Goal: Task Accomplishment & Management: Manage account settings

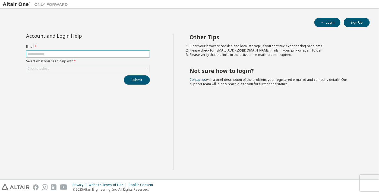
click at [64, 54] on input "text" at bounding box center [87, 54] width 121 height 4
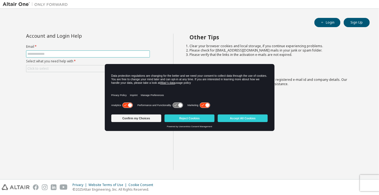
click at [69, 52] on input "text" at bounding box center [87, 54] width 121 height 4
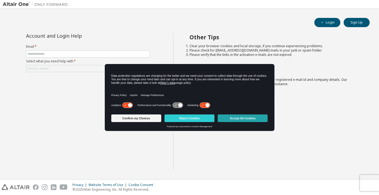
click at [229, 117] on button "Accept All Cookies" at bounding box center [243, 118] width 50 height 8
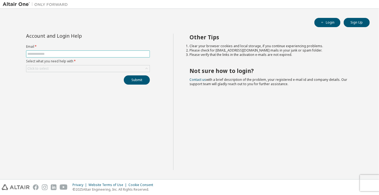
click at [88, 54] on input "text" at bounding box center [87, 54] width 121 height 4
type input "**********"
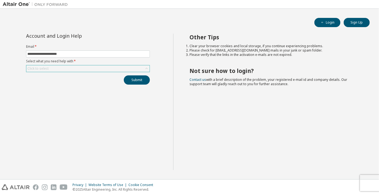
click at [87, 67] on div "Click to select" at bounding box center [87, 68] width 123 height 7
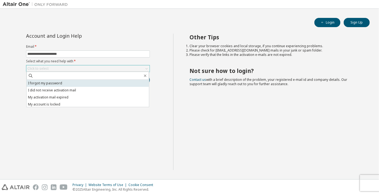
click at [83, 84] on li "I forgot my password" at bounding box center [88, 83] width 122 height 7
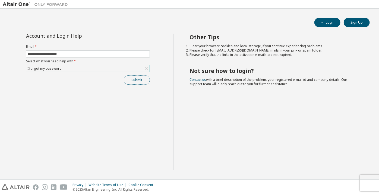
click at [137, 79] on button "Submit" at bounding box center [137, 79] width 26 height 9
click at [138, 77] on button "Submit" at bounding box center [137, 79] width 26 height 9
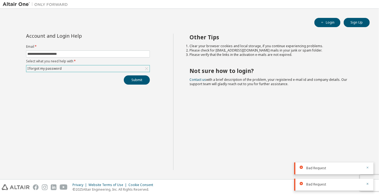
click at [366, 165] on div "Bad Request" at bounding box center [333, 168] width 79 height 12
click at [366, 184] on icon "button" at bounding box center [367, 183] width 3 height 3
click at [367, 184] on icon "button" at bounding box center [367, 184] width 2 height 2
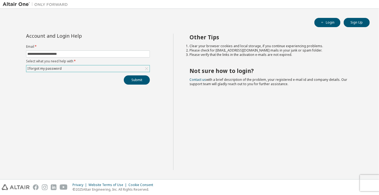
click at [273, 136] on div "Other Tips Clear your browser cookies and local storage, if you continue experi…" at bounding box center [274, 102] width 203 height 136
